Goal: Task Accomplishment & Management: Use online tool/utility

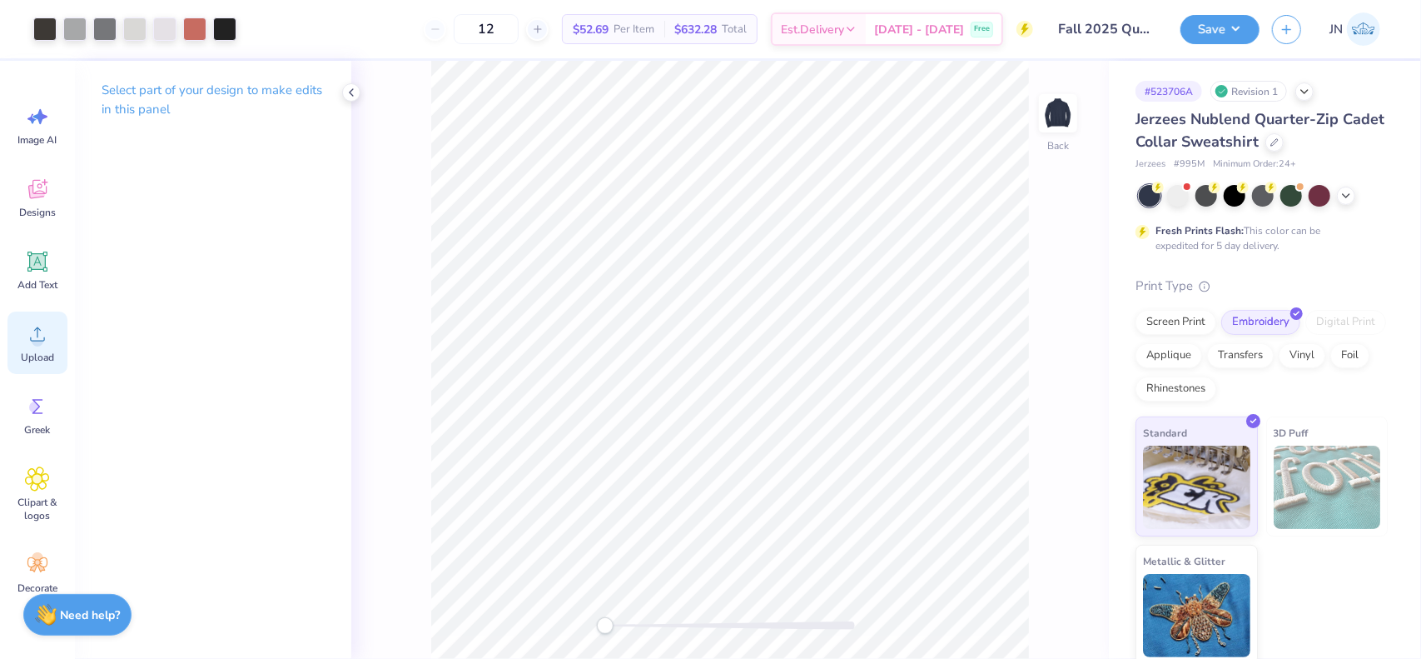
click at [42, 339] on circle at bounding box center [38, 341] width 12 height 12
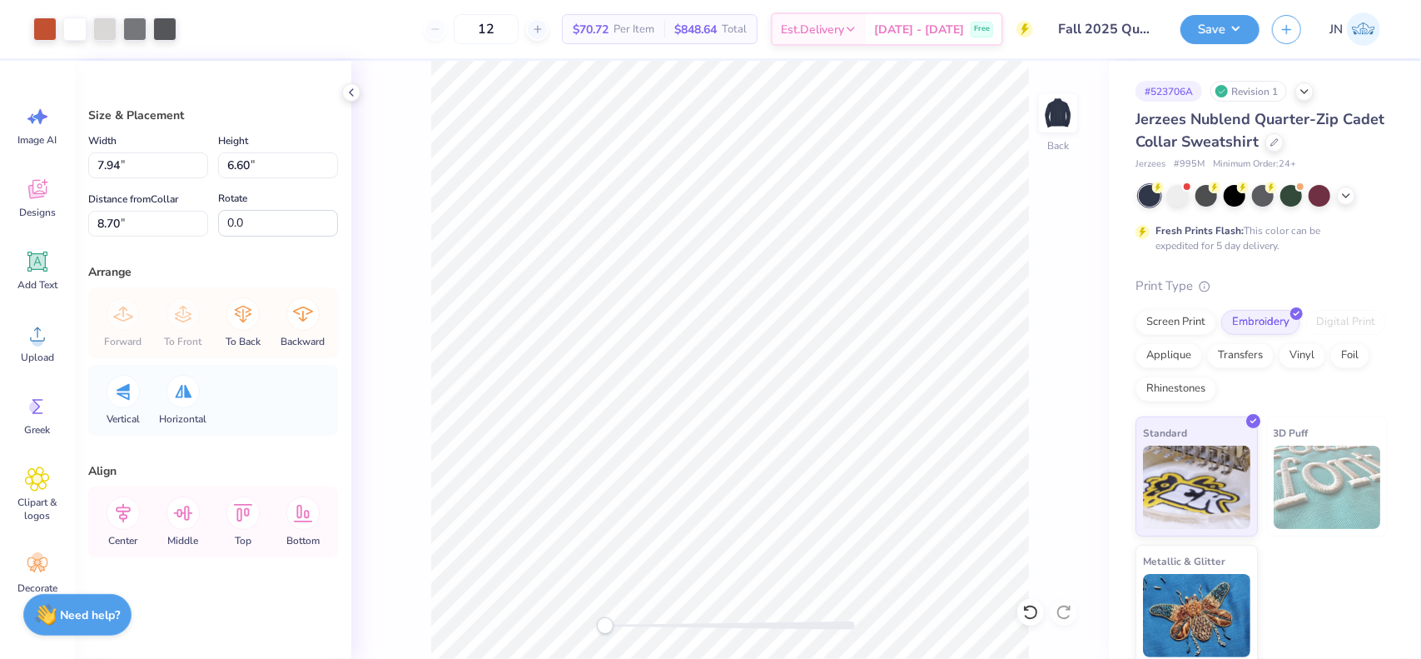
type input "4.11"
type input "3.42"
click at [686, 631] on div at bounding box center [730, 625] width 250 height 17
click at [1061, 609] on icon at bounding box center [1064, 612] width 17 height 17
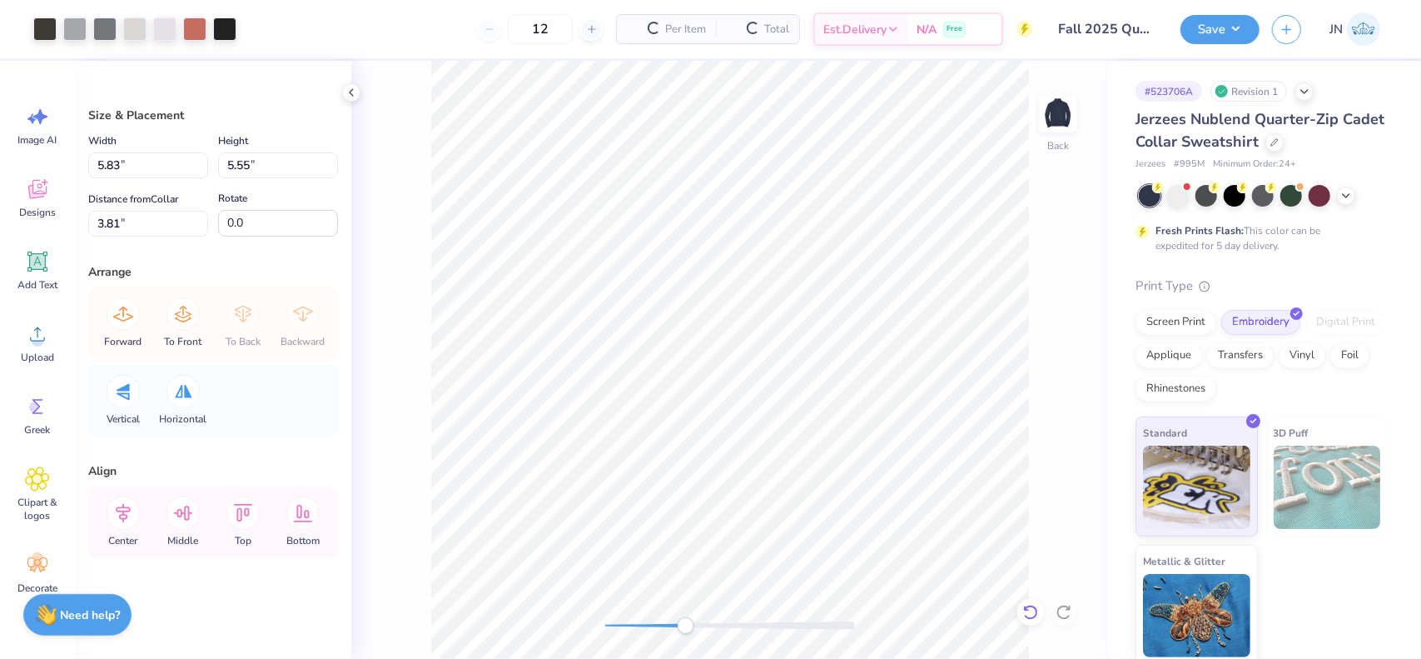
type input "4.11"
type input "3.42"
type input "7.66"
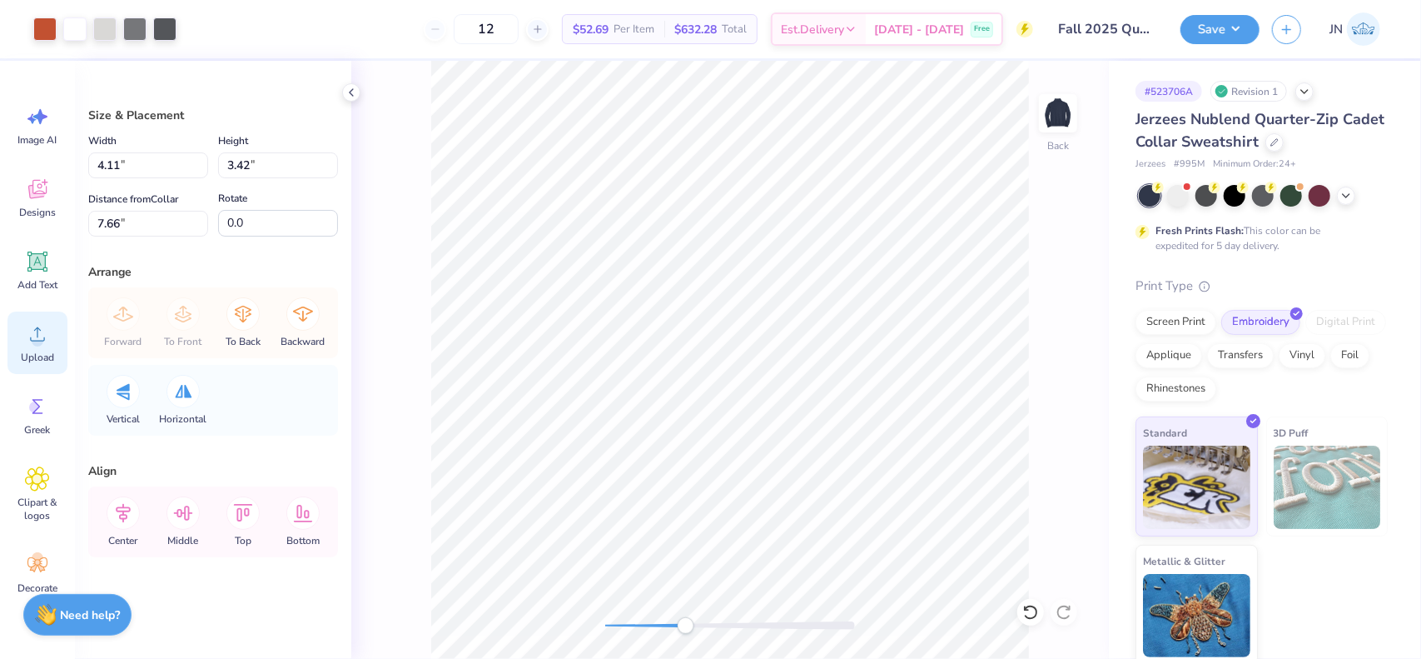
click at [30, 334] on icon at bounding box center [37, 333] width 25 height 25
type input "7.94"
type input "10.68"
type input "6.66"
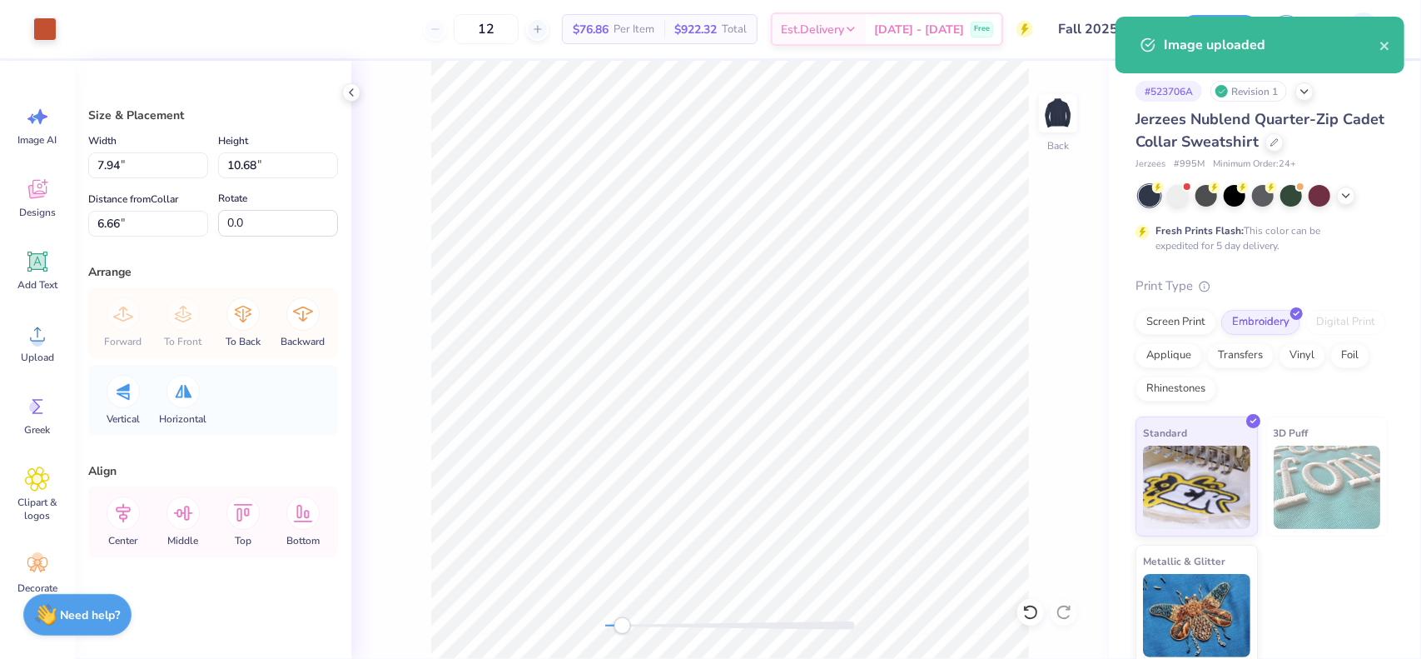
click at [618, 634] on div "Back" at bounding box center [730, 360] width 758 height 598
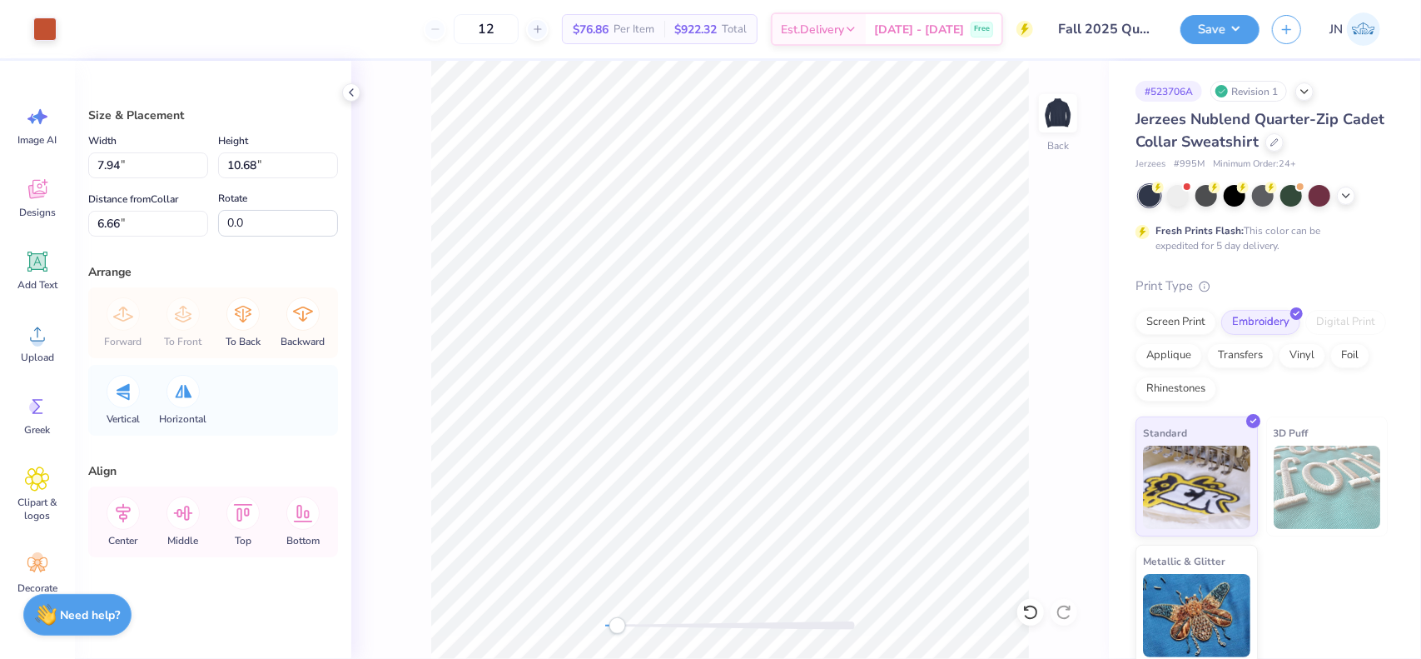
type input "3.46"
type input "4.65"
type input "12.69"
type input "4.15"
type input "5.58"
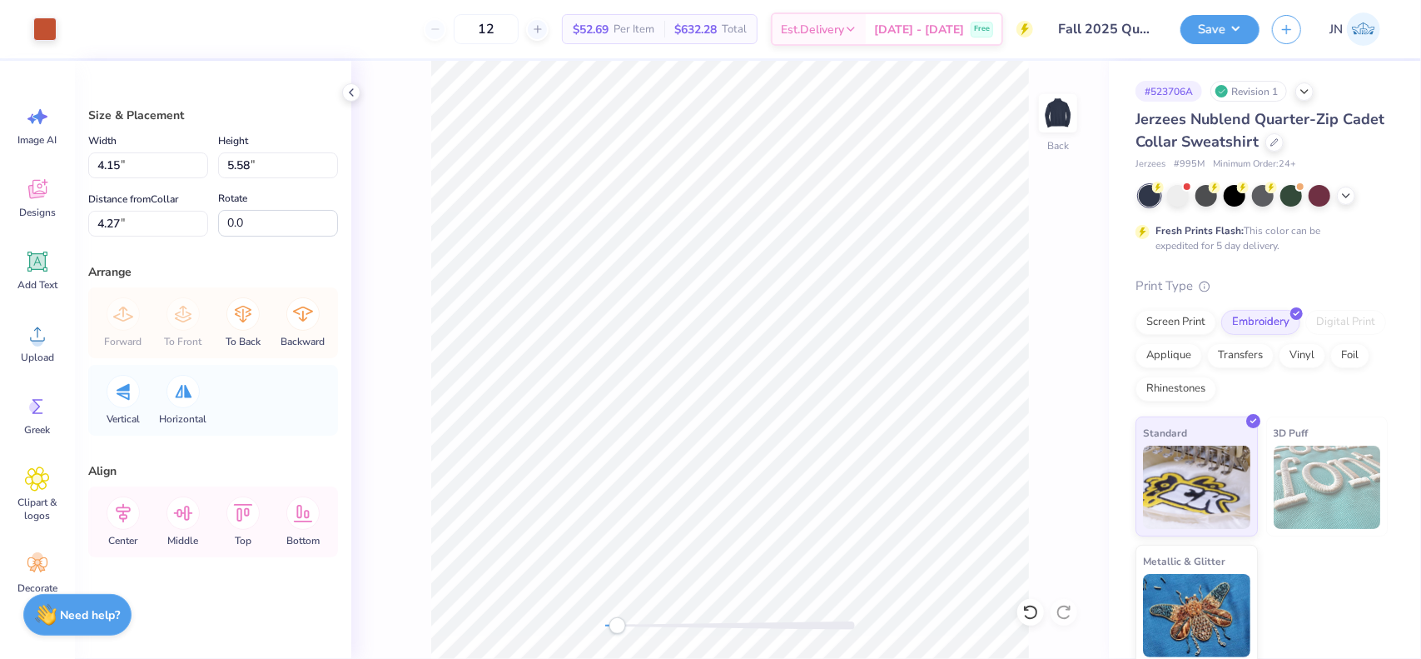
click at [671, 620] on div at bounding box center [730, 625] width 250 height 17
click at [99, 226] on input "4.27" at bounding box center [148, 224] width 120 height 26
type input "3"
click at [261, 157] on input "5.58" at bounding box center [278, 165] width 120 height 26
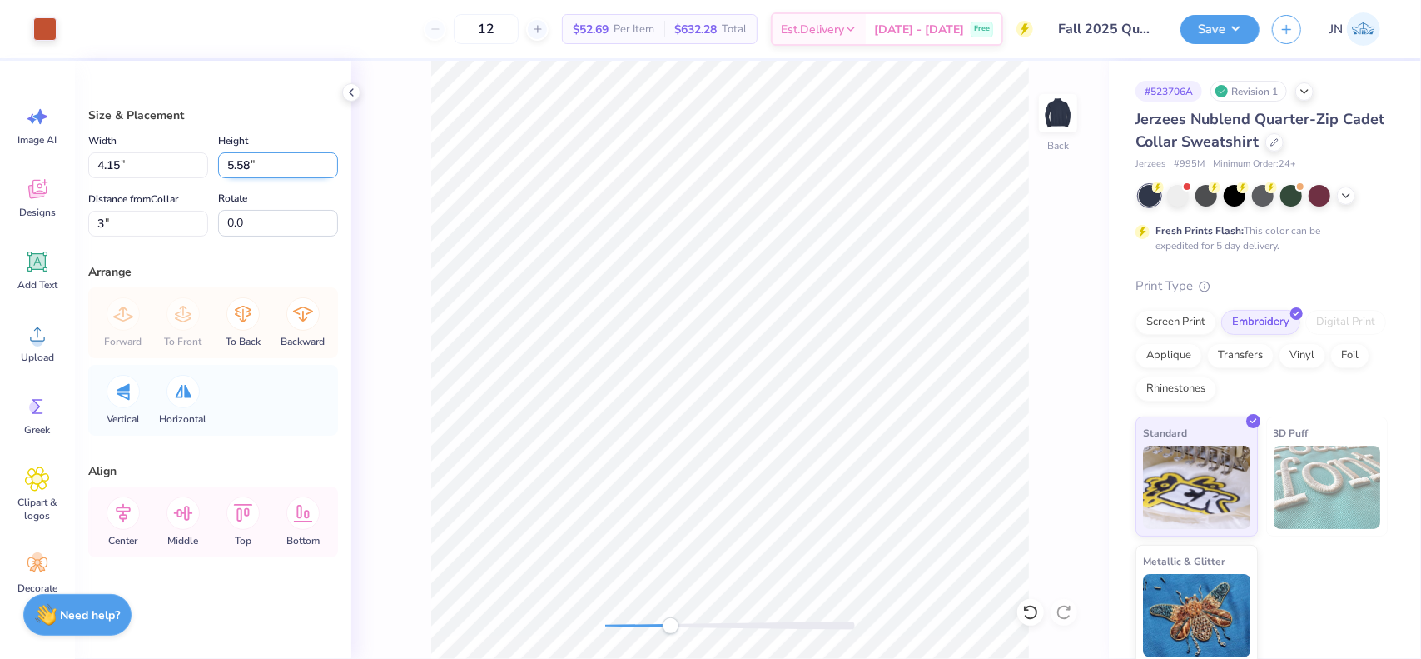
click at [261, 157] on input "5.58" at bounding box center [278, 165] width 120 height 26
drag, startPoint x: 266, startPoint y: 163, endPoint x: 215, endPoint y: 164, distance: 50.8
click at [215, 164] on div "Width 4.15 4.15 " Height 5.58 5.58 "" at bounding box center [213, 154] width 250 height 47
drag, startPoint x: 118, startPoint y: 161, endPoint x: 77, endPoint y: 154, distance: 42.2
click at [75, 159] on div "Size & Placement Width 4.15 4.15 " Height 5.58 5.58 " Distance from Collar 3 3 …" at bounding box center [213, 360] width 276 height 598
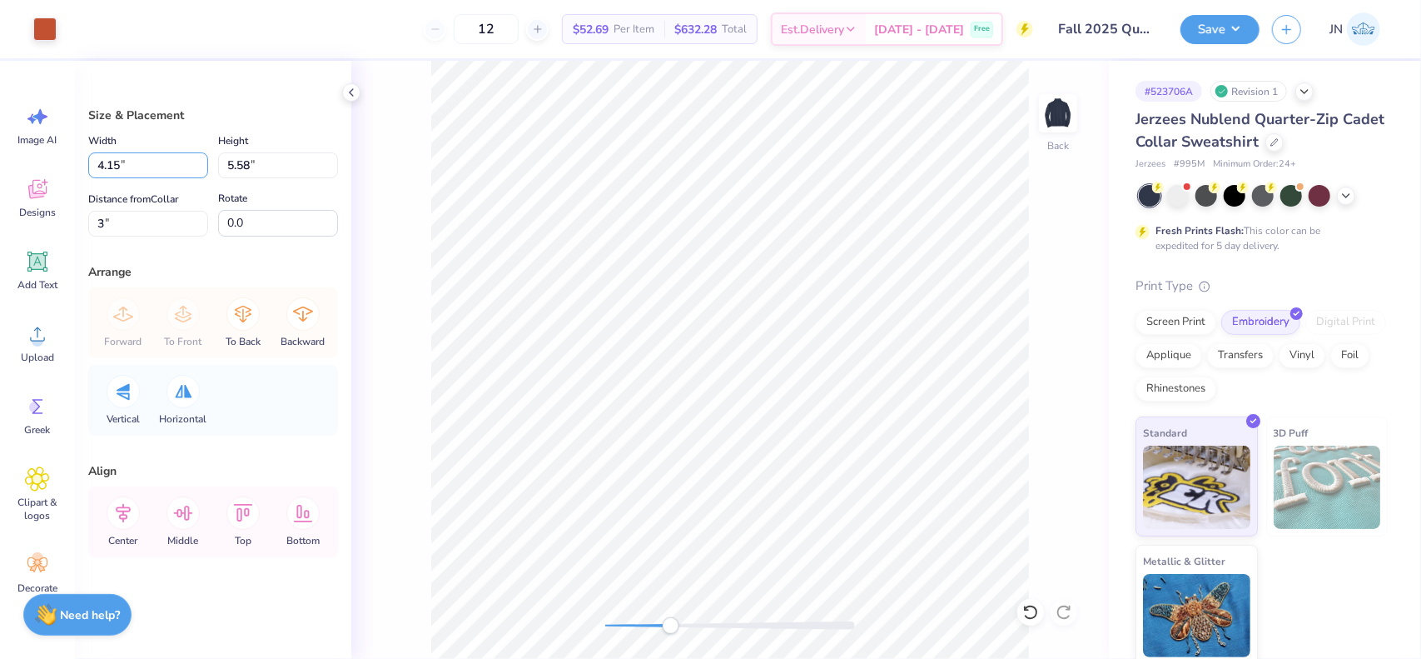
drag, startPoint x: 115, startPoint y: 161, endPoint x: 78, endPoint y: 161, distance: 36.6
click at [78, 161] on div "Size & Placement Width 4.15 4.15 " Height 5.58 5.58 " Distance from Collar 3 3 …" at bounding box center [213, 360] width 276 height 598
type input "4.00"
type input "5.38"
click at [111, 228] on input "3.10" at bounding box center [148, 224] width 120 height 26
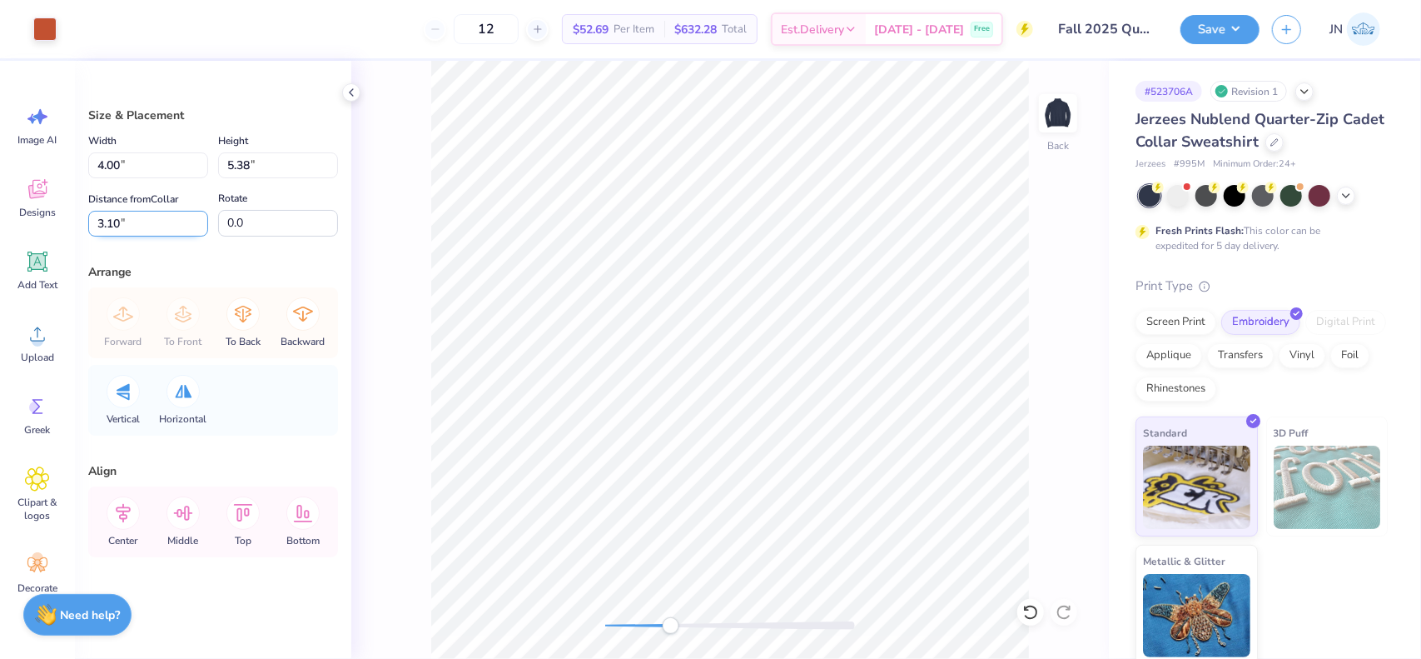
click at [109, 228] on input "3.10" at bounding box center [148, 224] width 120 height 26
type input "3"
type input "5.83"
type input "5.55"
type input "3.81"
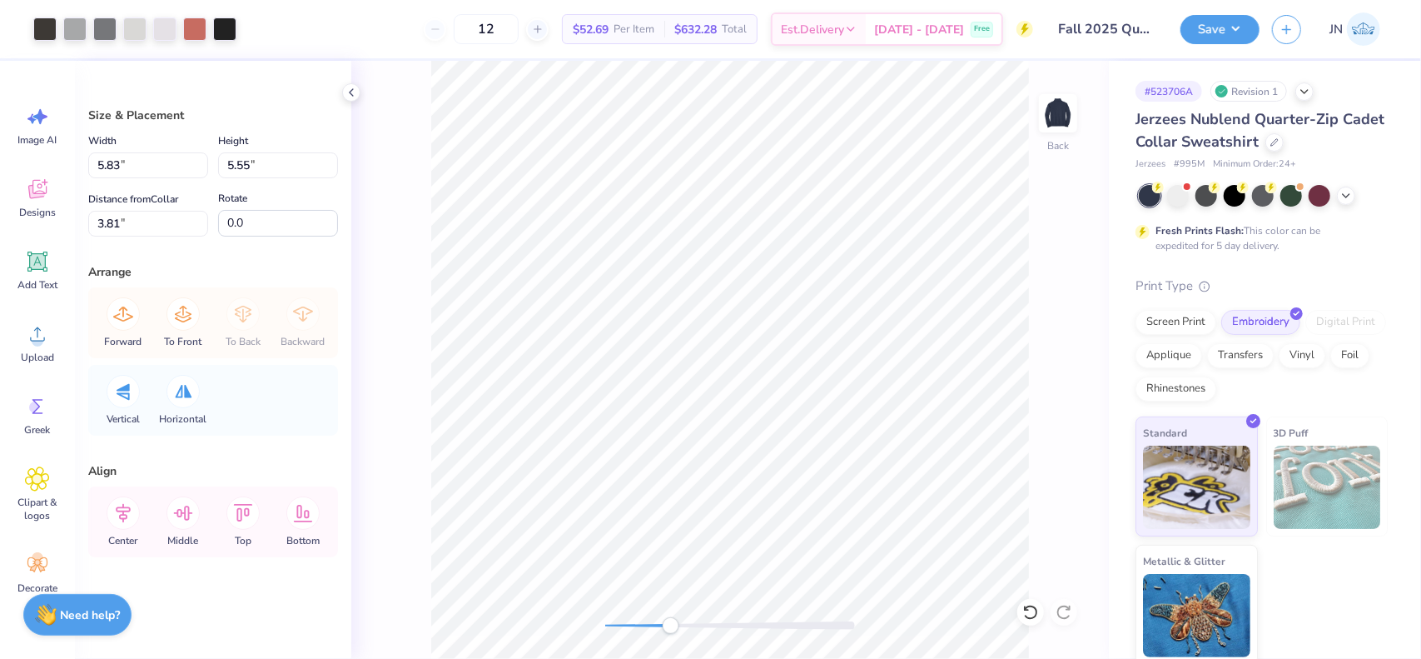
type input "4.00"
type input "5.38"
type input "3.00"
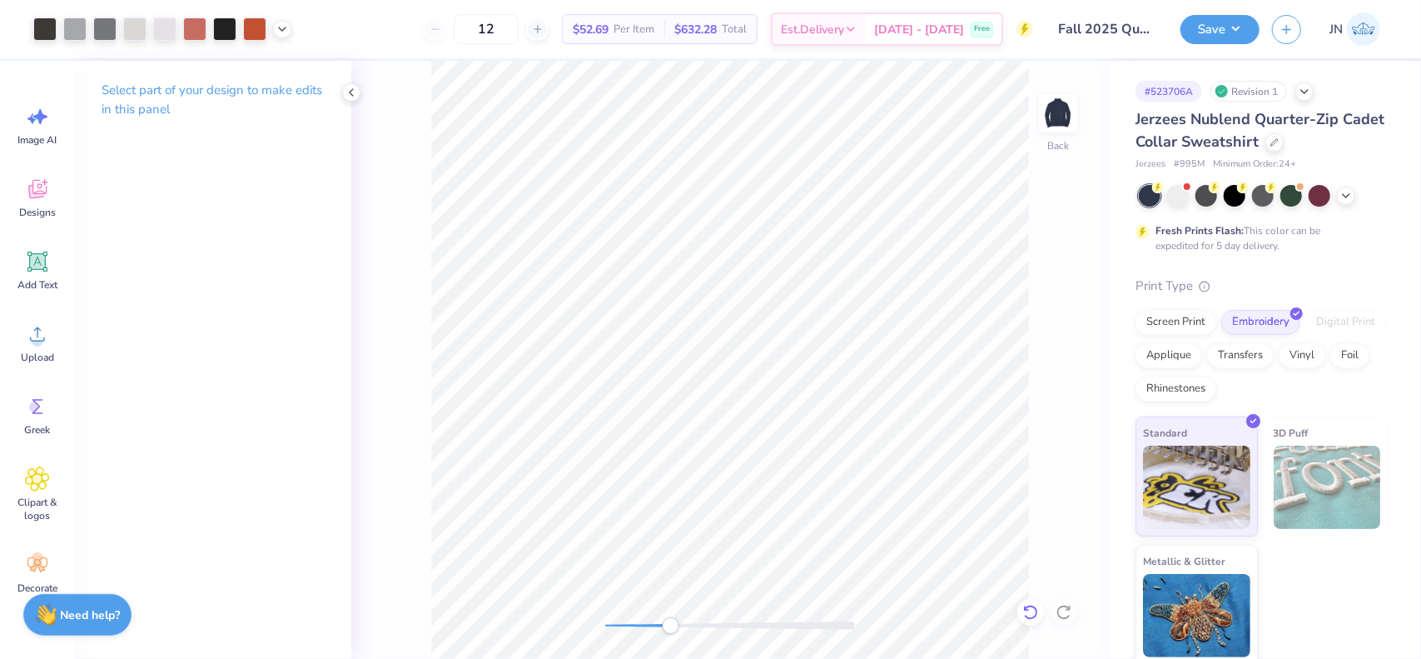
click at [1027, 619] on icon at bounding box center [1030, 612] width 17 height 17
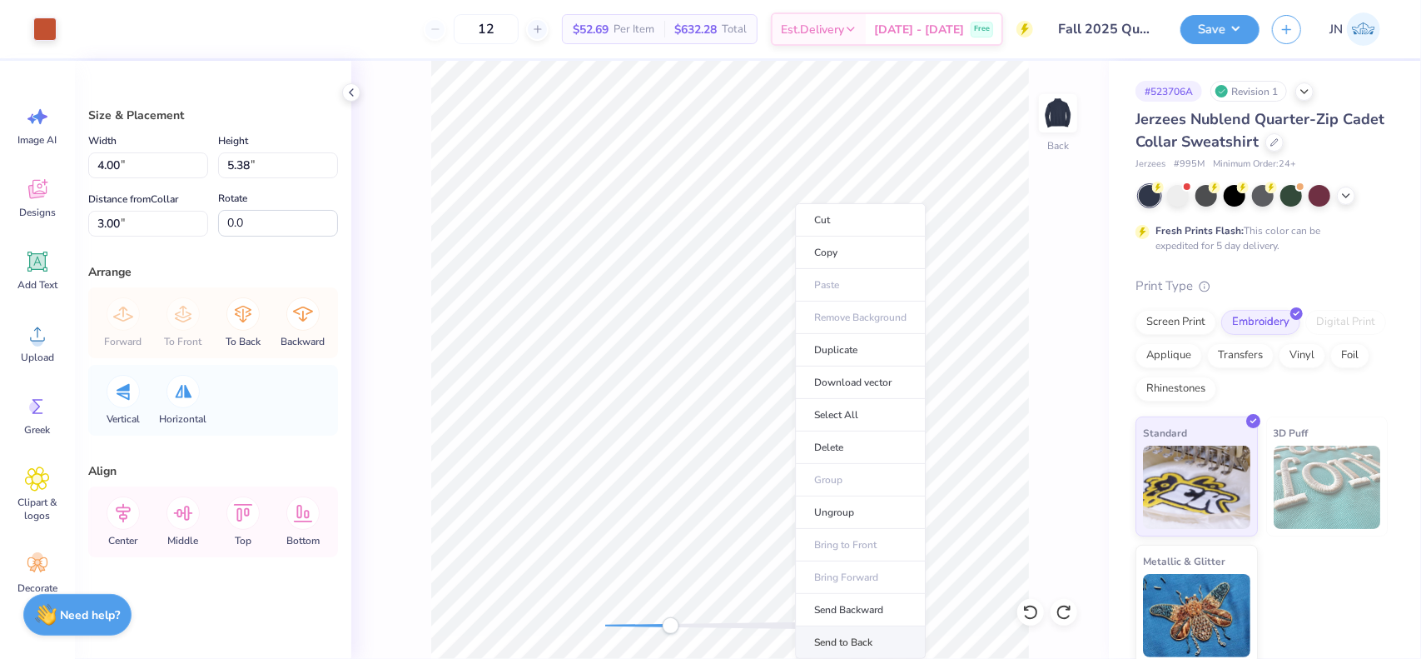
click at [863, 637] on li "Send to Back" at bounding box center [860, 642] width 131 height 32
drag, startPoint x: 122, startPoint y: 165, endPoint x: 61, endPoint y: 162, distance: 60.8
click at [61, 162] on div "Art colors 12 $46.54 Per Item $558.48 Total Est. Delivery [DATE] - [DATE] Free …" at bounding box center [710, 329] width 1421 height 659
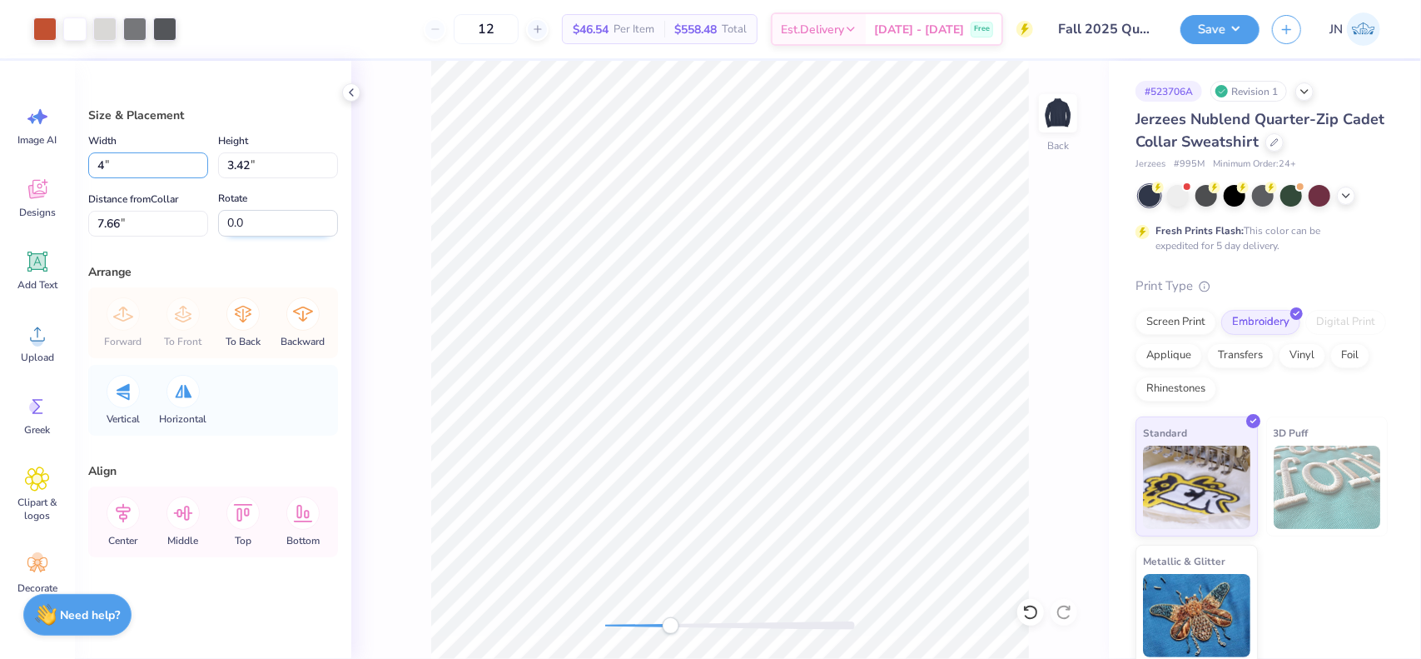
type input "4.00"
type input "3.32"
type input "4.03"
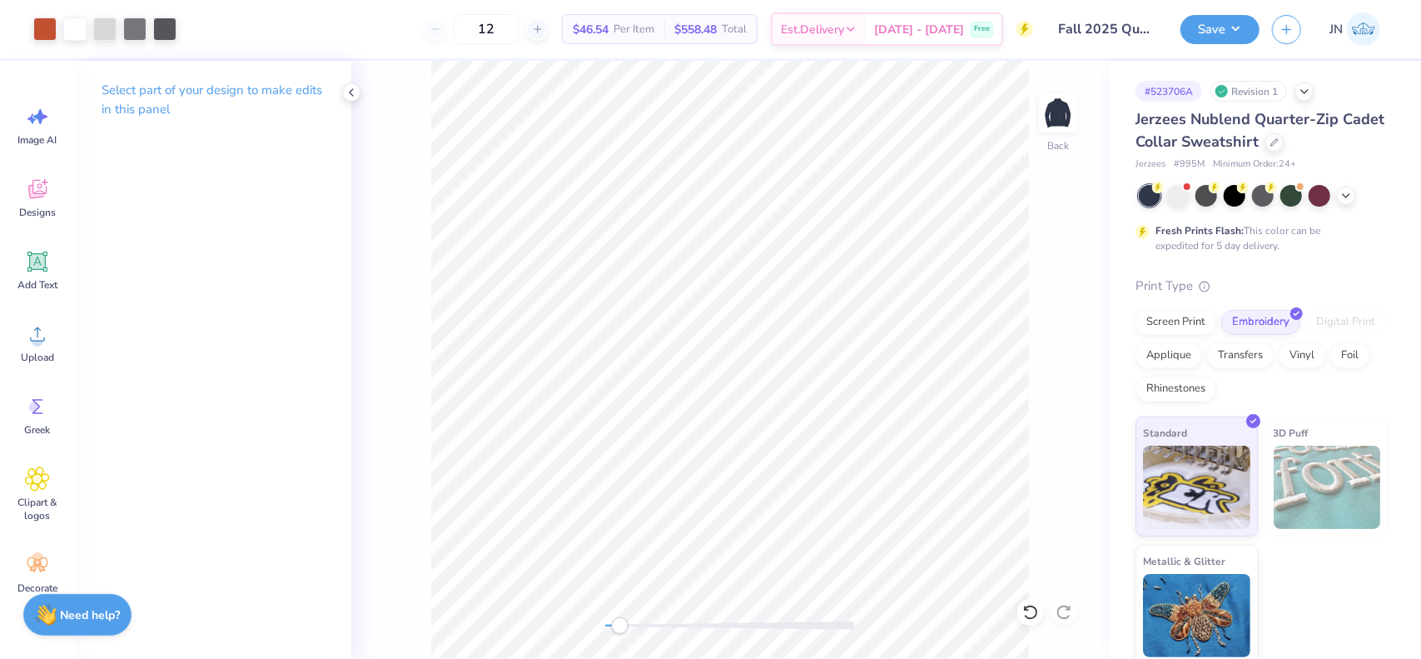
drag, startPoint x: 659, startPoint y: 634, endPoint x: 620, endPoint y: 630, distance: 39.3
click at [620, 630] on div at bounding box center [730, 625] width 250 height 17
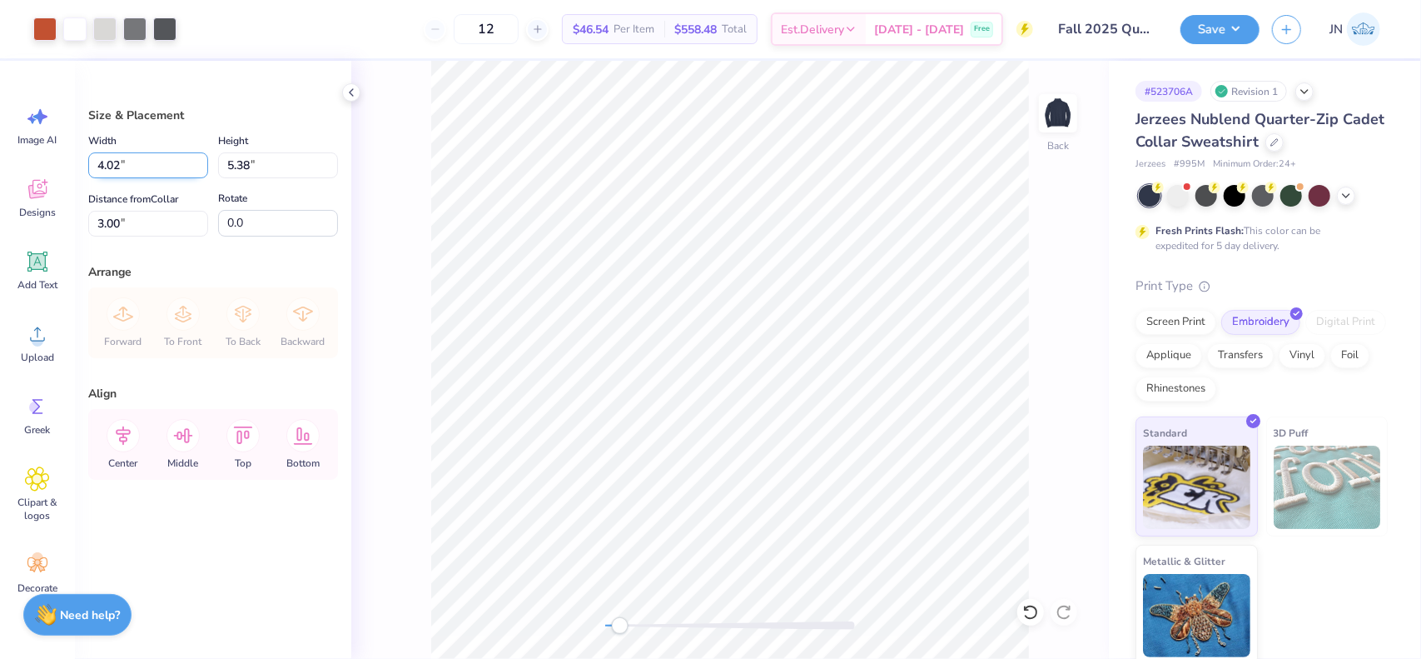
click at [102, 166] on input "4.02" at bounding box center [148, 165] width 120 height 26
type input "0.50"
type input "0.67"
type input "5.35"
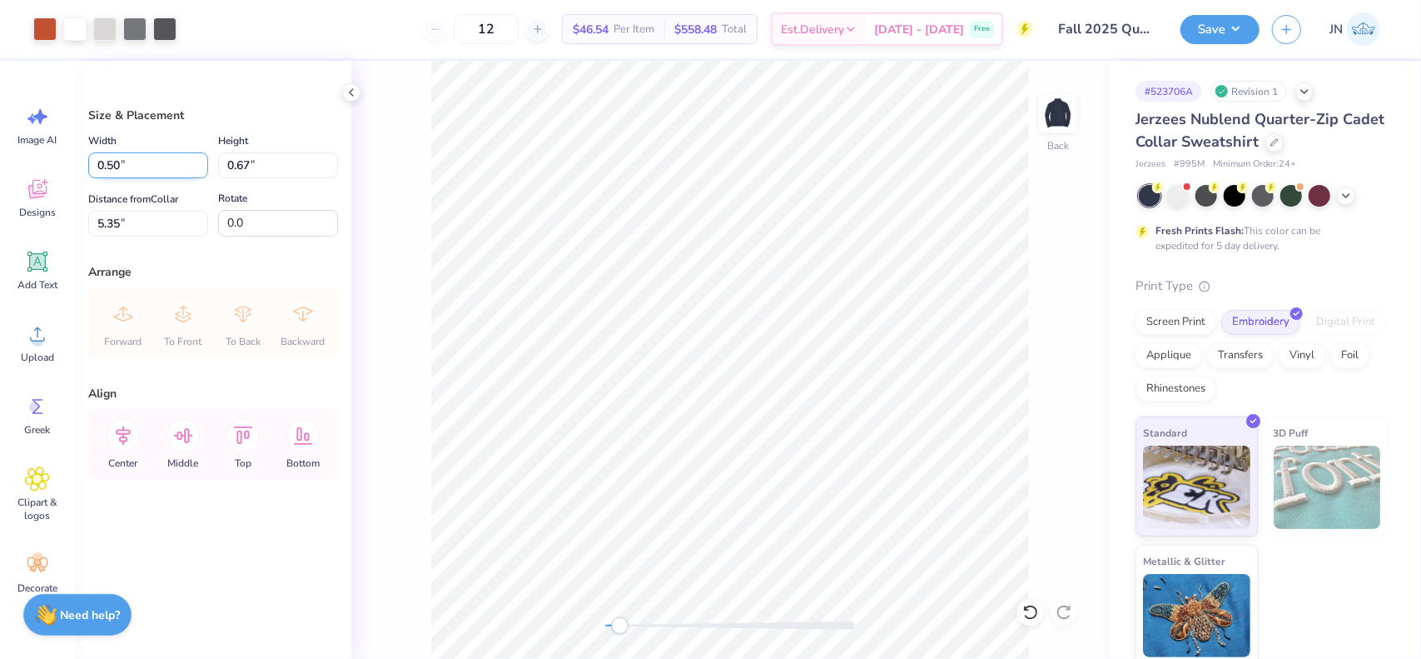
drag, startPoint x: 100, startPoint y: 167, endPoint x: 88, endPoint y: 169, distance: 11.8
click at [88, 169] on input "0.50" at bounding box center [148, 165] width 120 height 26
click at [97, 161] on input "0.50" at bounding box center [148, 165] width 120 height 26
type input "4.50"
type input "6.02"
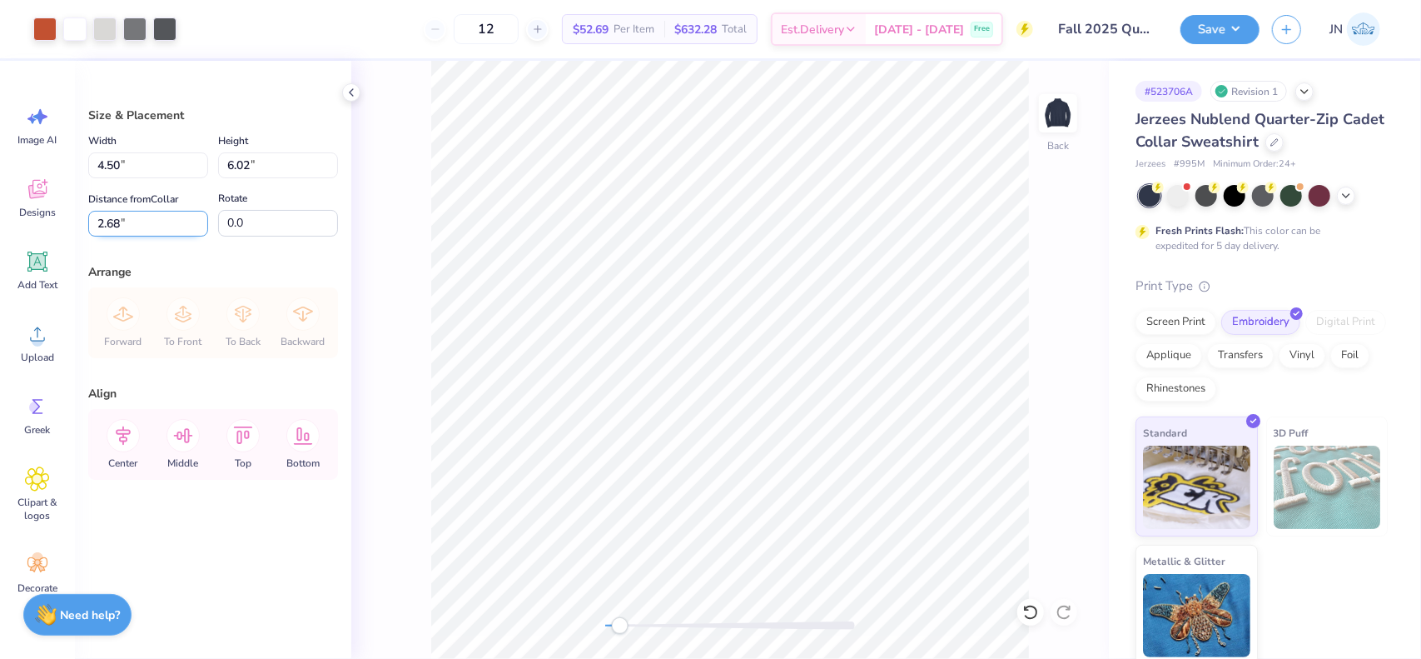
click at [133, 229] on input "2.68" at bounding box center [148, 224] width 120 height 26
drag, startPoint x: 126, startPoint y: 228, endPoint x: 75, endPoint y: 219, distance: 51.6
click at [84, 219] on div "Size & Placement Width 4.50 4.50 " Height 6.02 6.02 " Distance from Collar 2.68…" at bounding box center [213, 360] width 276 height 598
type input "3.00"
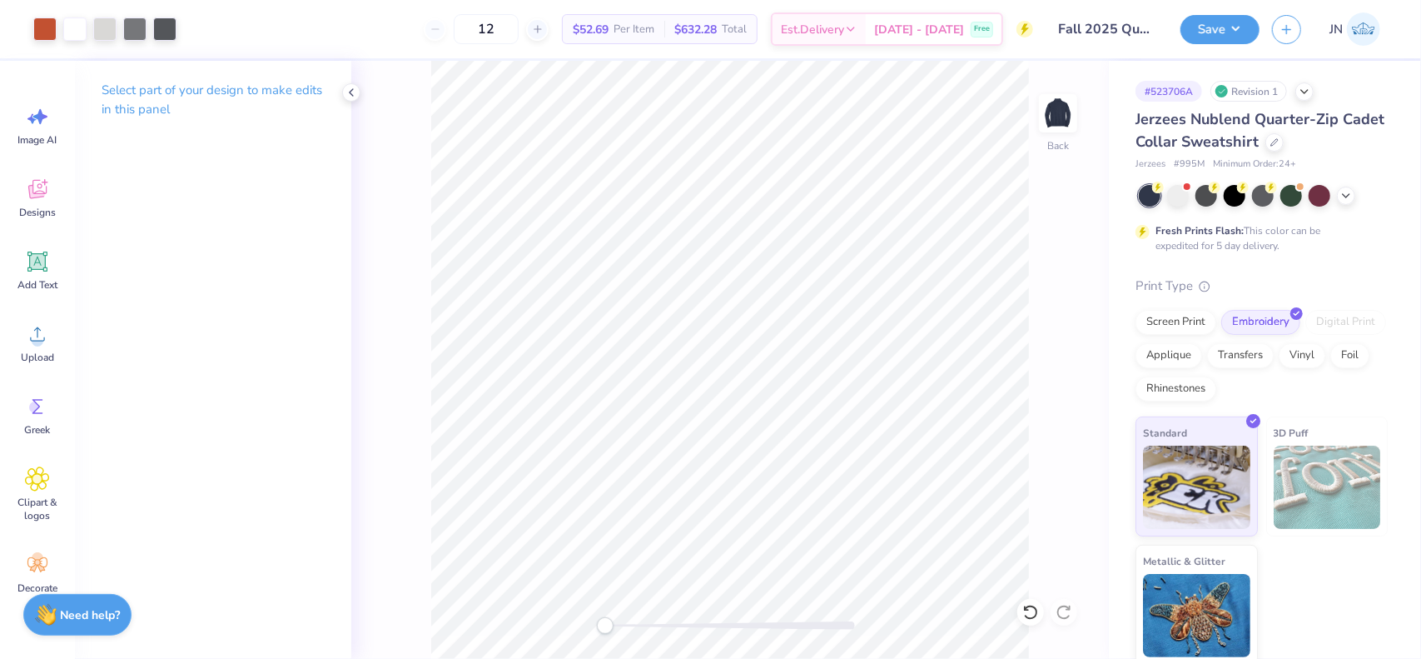
click at [584, 630] on div "Back" at bounding box center [730, 360] width 758 height 598
click at [1253, 38] on button "Save" at bounding box center [1220, 26] width 79 height 29
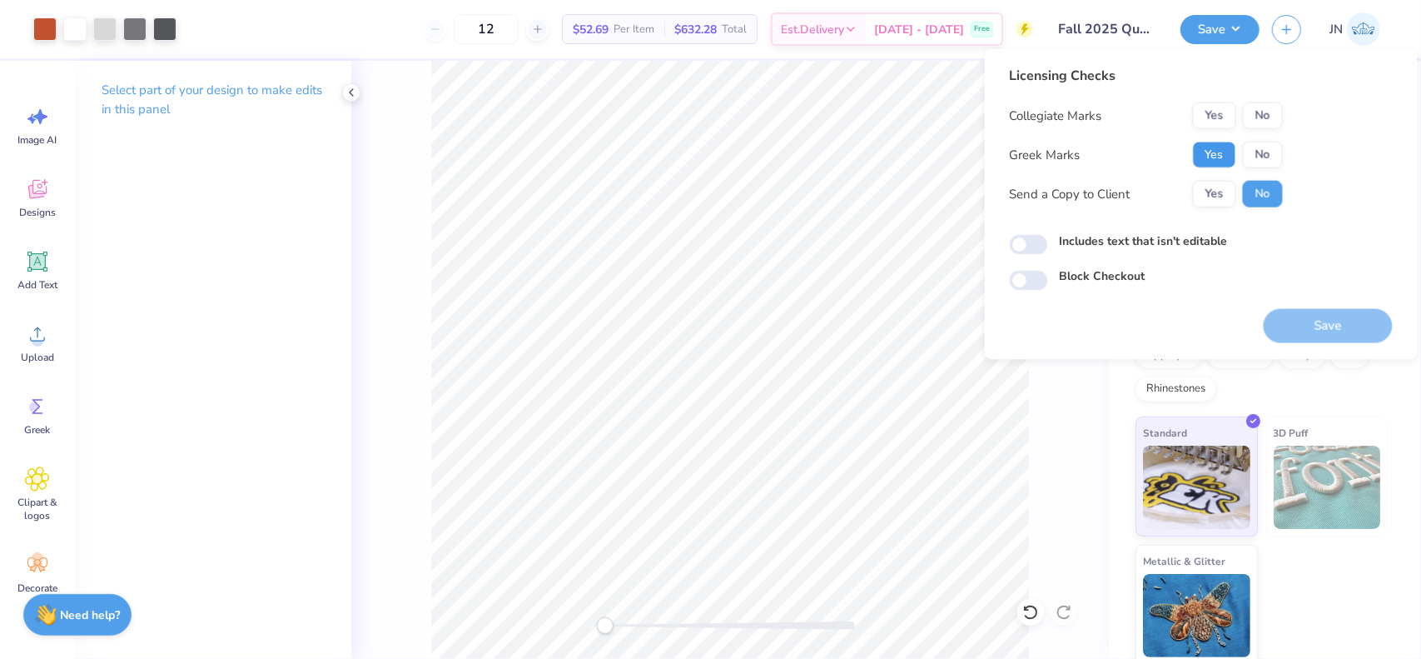
click at [1232, 157] on button "Yes" at bounding box center [1214, 155] width 43 height 27
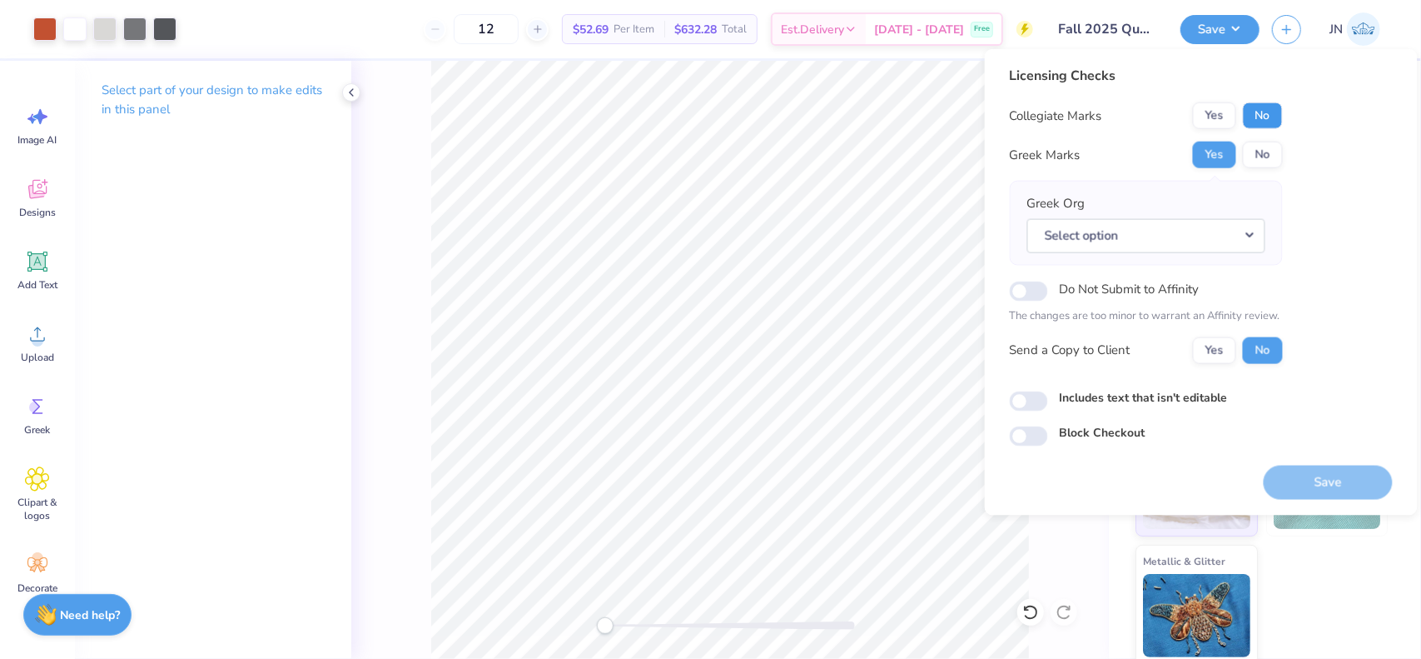
click at [1267, 119] on button "No" at bounding box center [1263, 115] width 40 height 27
click at [1184, 259] on div "Greek Org Select option" at bounding box center [1146, 223] width 273 height 85
click at [1198, 231] on button "Select option" at bounding box center [1146, 235] width 238 height 34
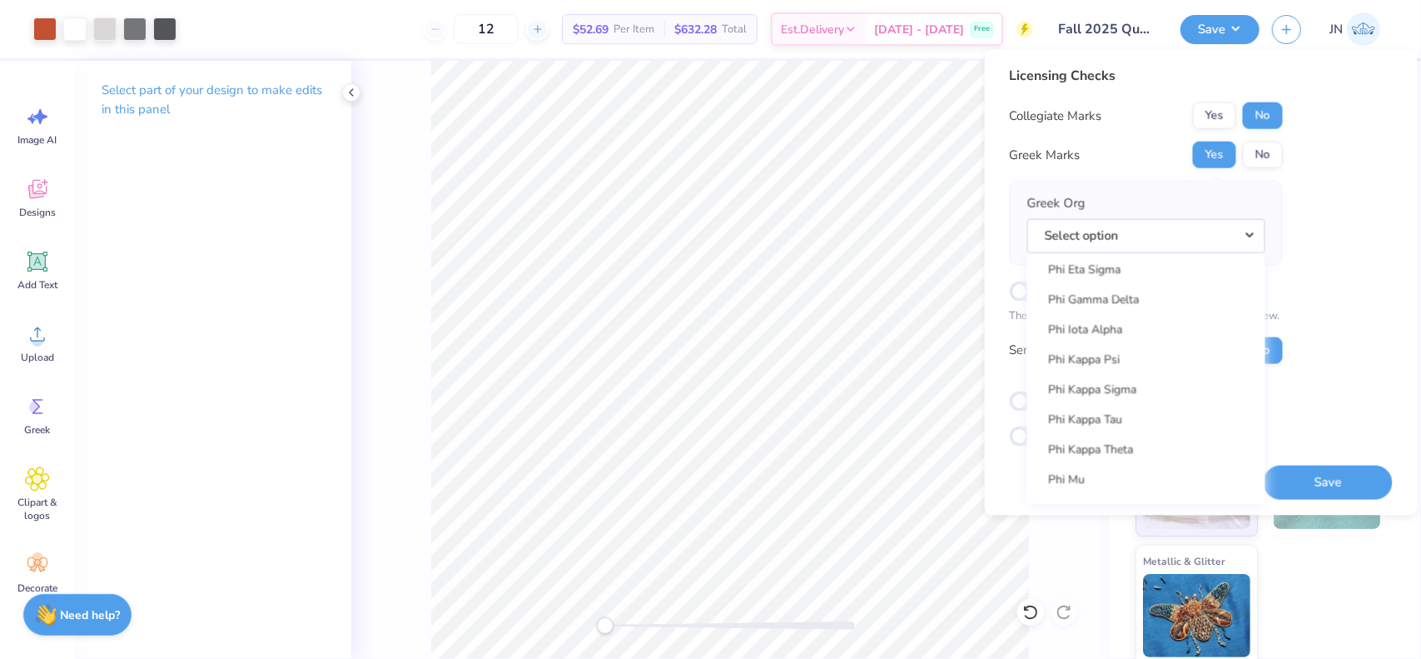
scroll to position [8783, 0]
click at [1259, 156] on button "No" at bounding box center [1263, 155] width 40 height 27
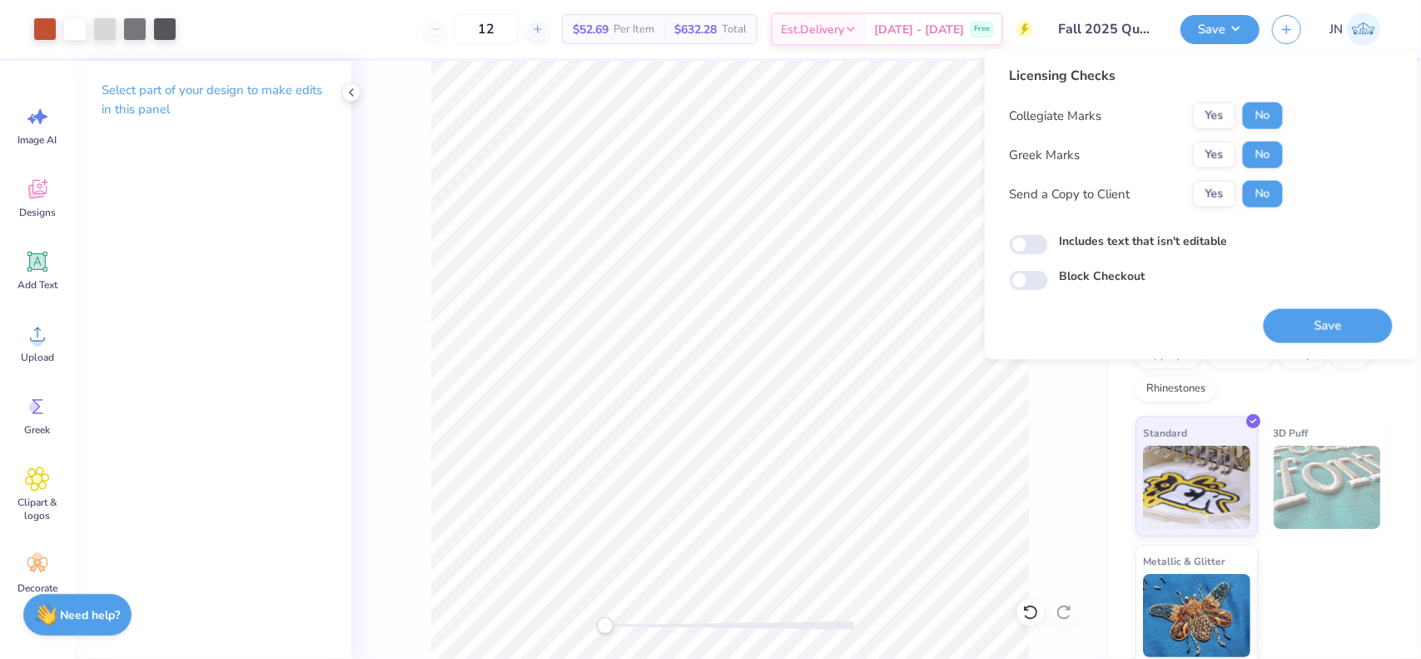
click at [1204, 248] on label "Includes text that isn't editable" at bounding box center [1144, 240] width 168 height 17
click at [1048, 248] on input "Includes text that isn't editable" at bounding box center [1029, 245] width 38 height 20
checkbox input "true"
click at [1331, 315] on button "Save" at bounding box center [1328, 326] width 129 height 34
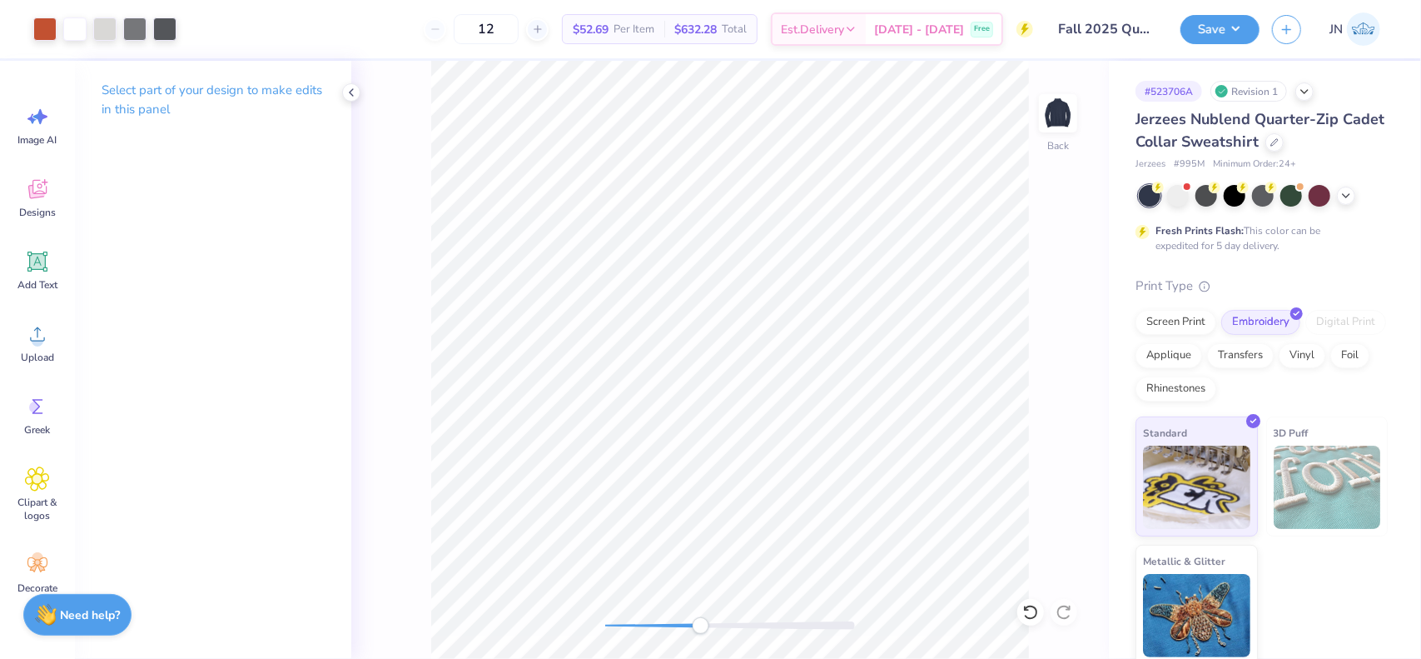
click at [701, 624] on div at bounding box center [730, 625] width 250 height 8
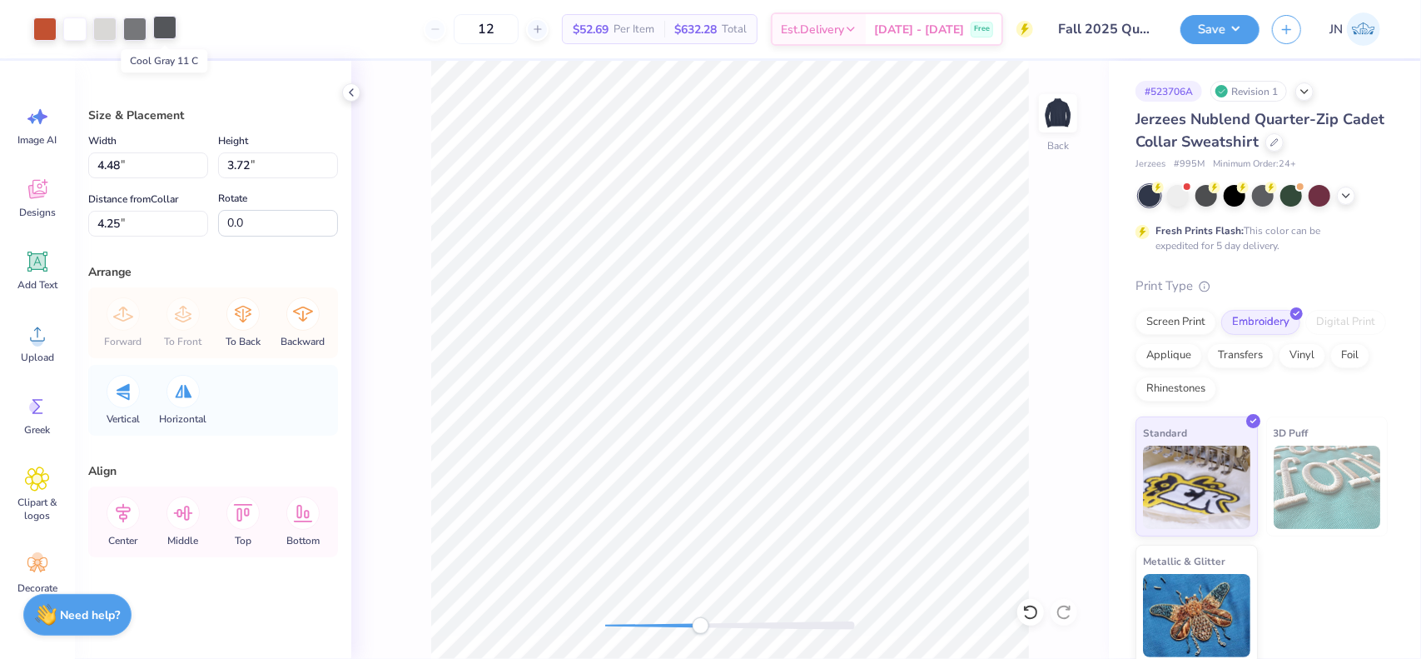
click at [169, 32] on div at bounding box center [164, 27] width 23 height 23
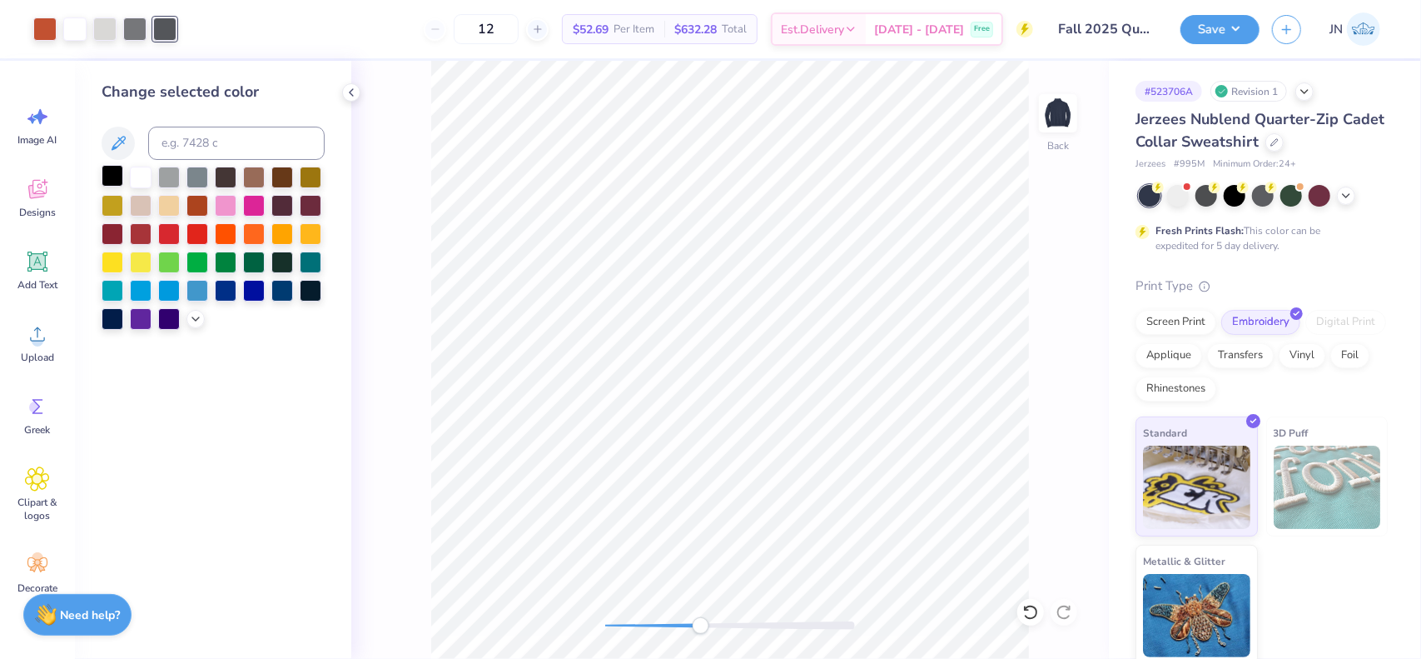
click at [113, 167] on div at bounding box center [113, 176] width 22 height 22
click at [926, 609] on div "Back" at bounding box center [730, 360] width 758 height 598
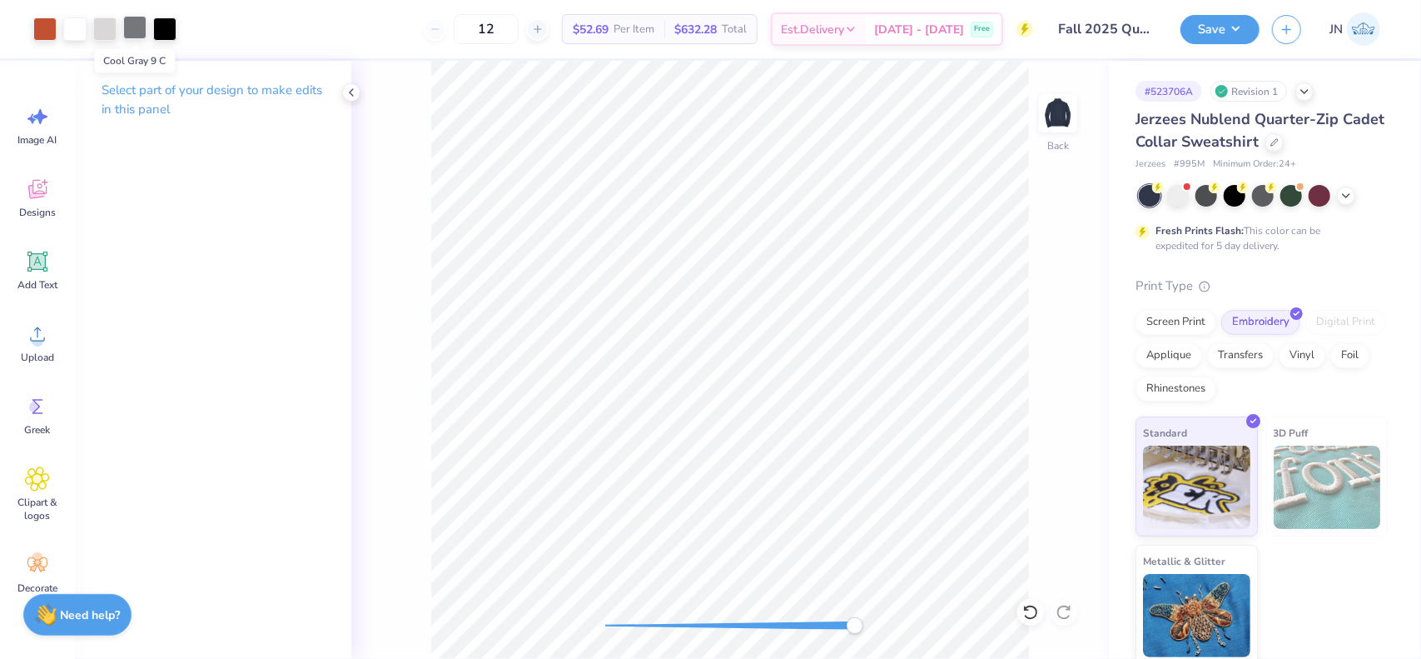
click at [132, 24] on div at bounding box center [134, 27] width 23 height 23
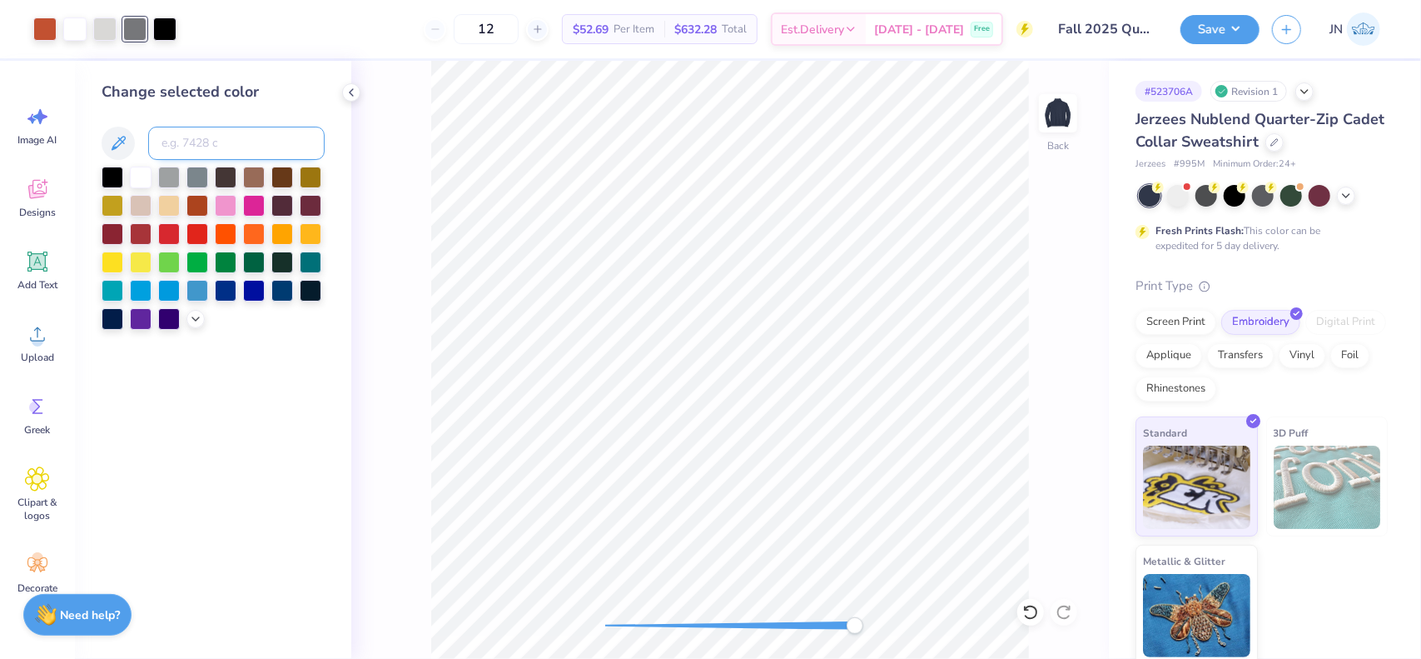
click at [211, 139] on input at bounding box center [236, 143] width 177 height 33
type input "533"
click at [1027, 612] on icon at bounding box center [1030, 612] width 17 height 17
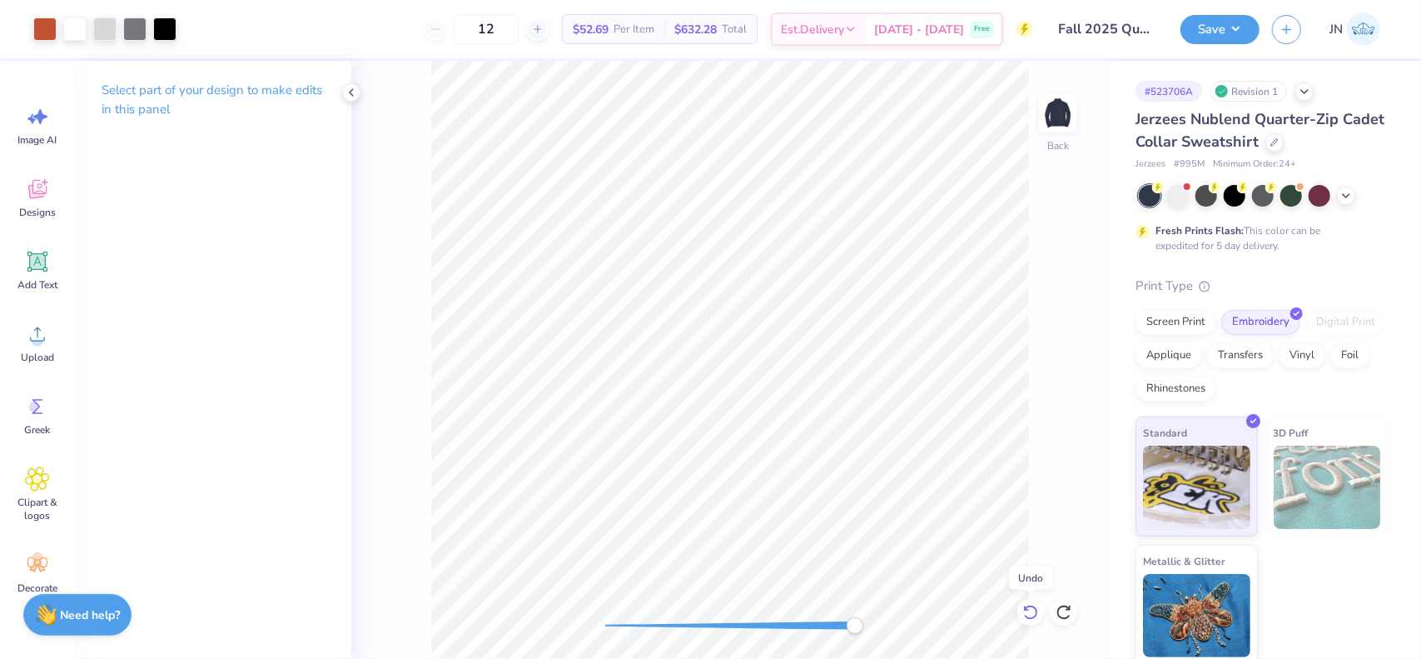
click at [1023, 612] on icon at bounding box center [1030, 612] width 17 height 17
click at [617, 624] on div at bounding box center [730, 625] width 250 height 8
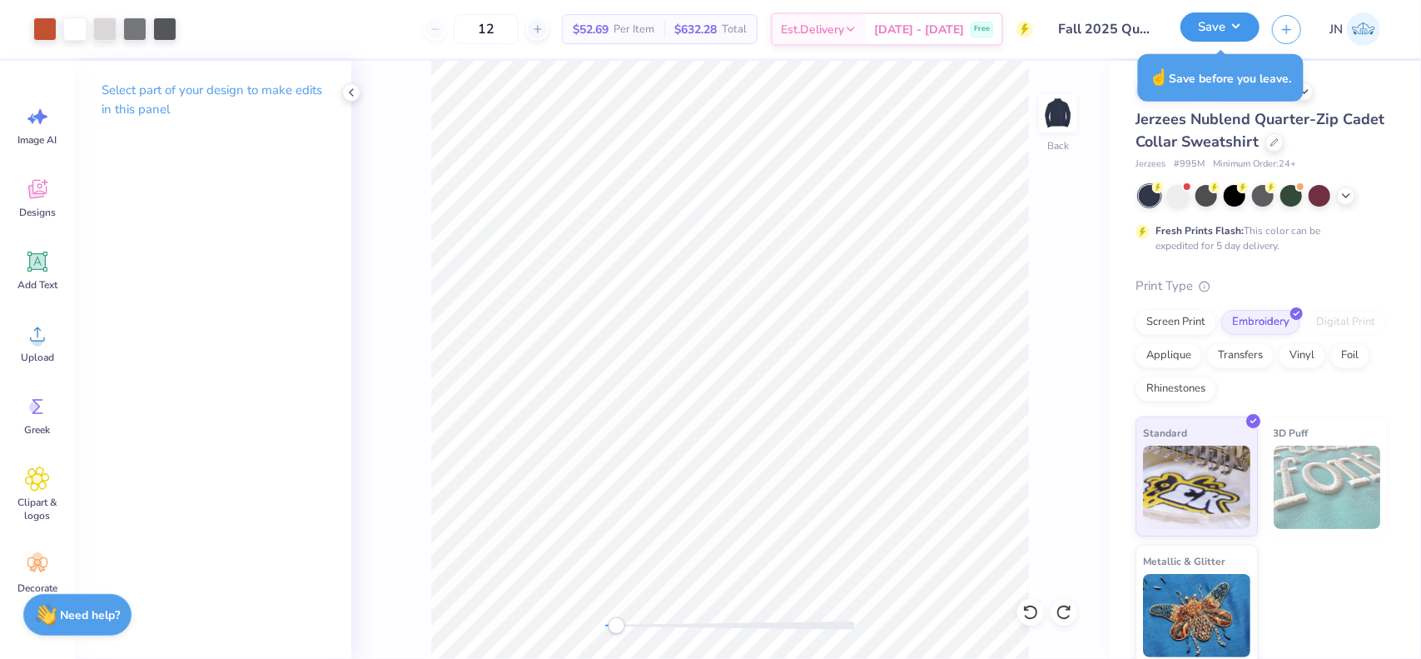
click at [1239, 28] on button "Save" at bounding box center [1220, 26] width 79 height 29
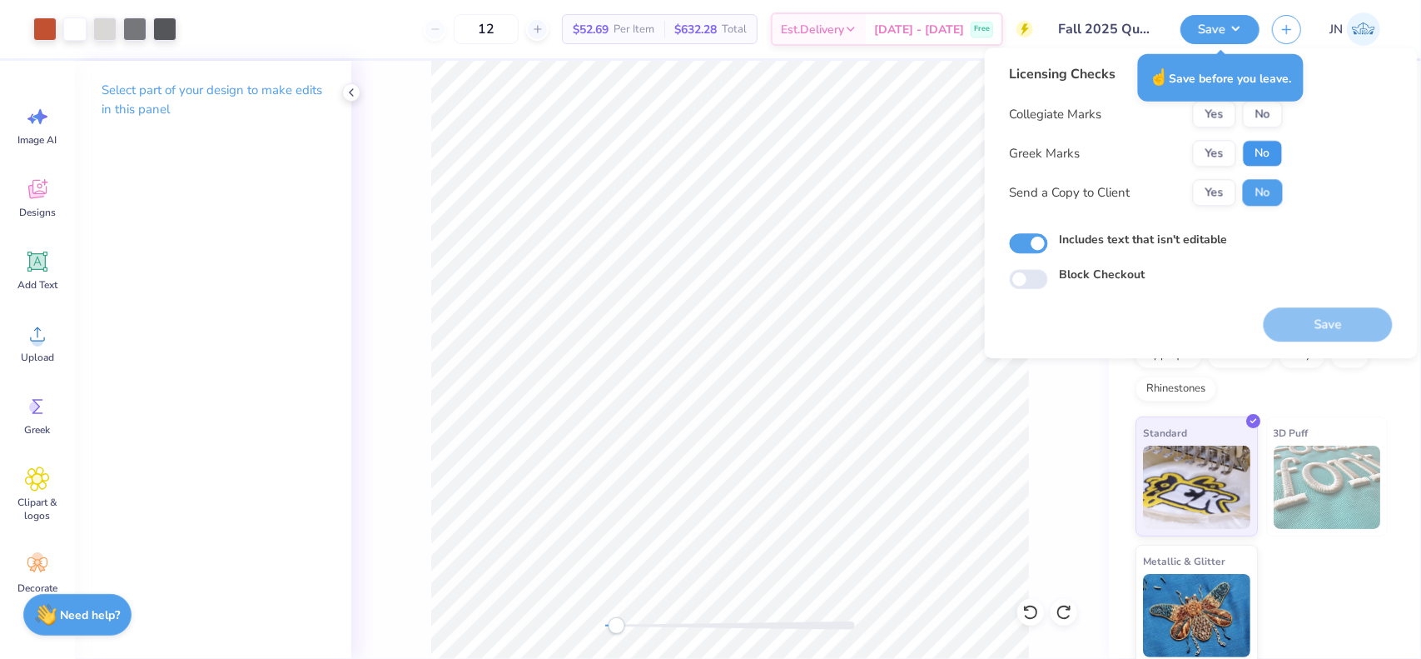
click at [1253, 149] on button "No" at bounding box center [1263, 153] width 40 height 27
click at [1257, 117] on button "No" at bounding box center [1263, 114] width 40 height 27
click at [1306, 306] on div "Save" at bounding box center [1328, 315] width 129 height 52
click at [1304, 319] on button "Save" at bounding box center [1328, 324] width 129 height 34
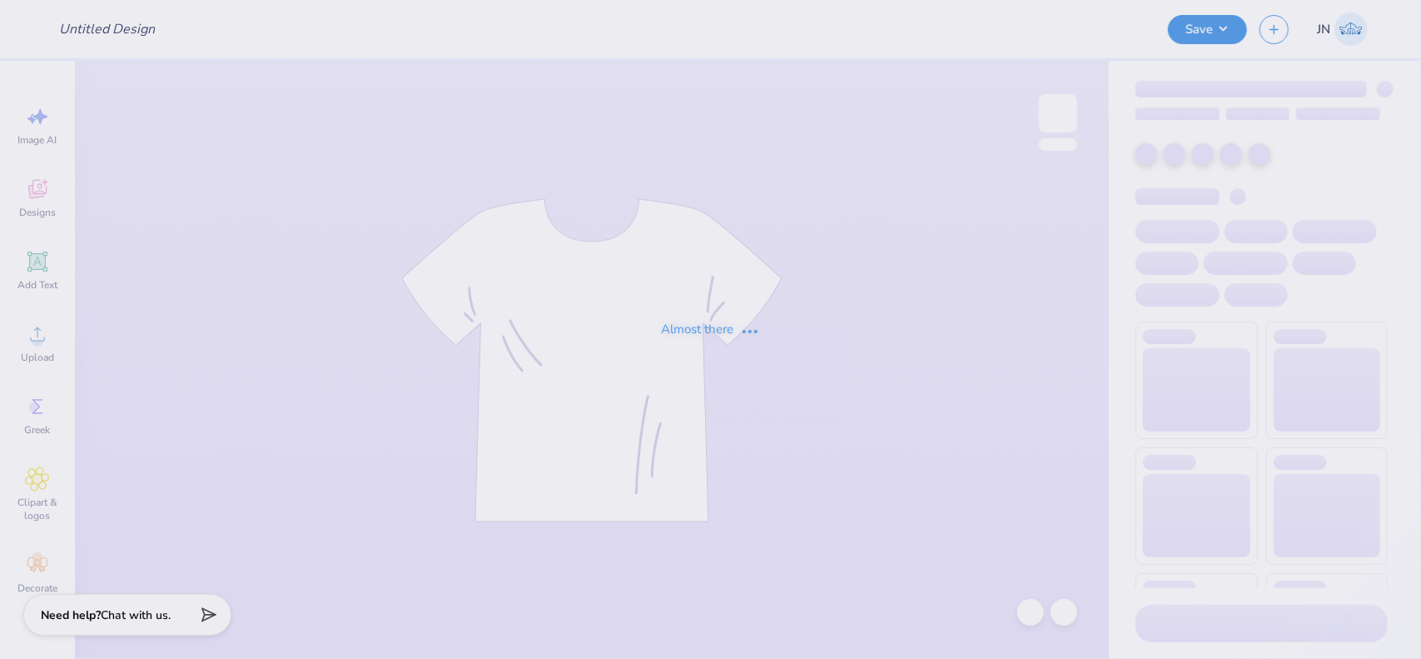
type input "IFC Quarterzips"
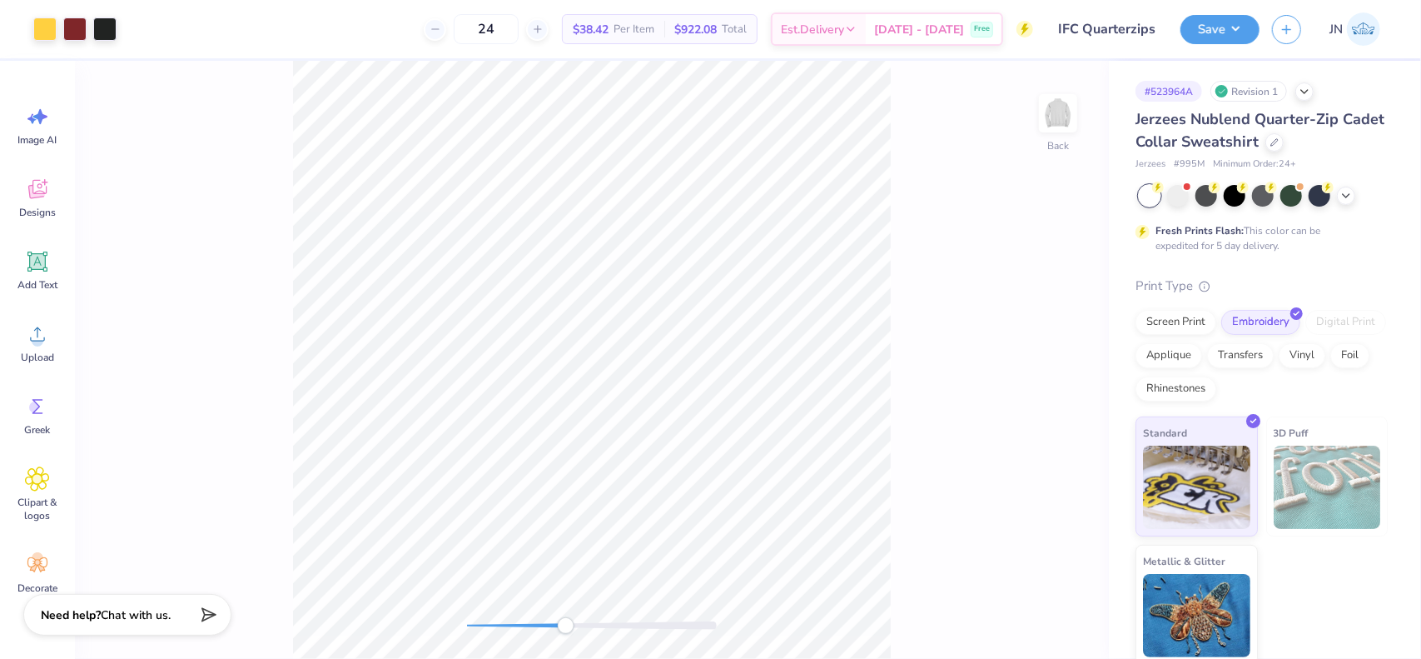
click at [566, 628] on div at bounding box center [592, 625] width 250 height 8
drag, startPoint x: 566, startPoint y: 628, endPoint x: 501, endPoint y: 633, distance: 65.1
click at [501, 633] on div "Accessibility label" at bounding box center [501, 625] width 17 height 17
